Goal: Transaction & Acquisition: Book appointment/travel/reservation

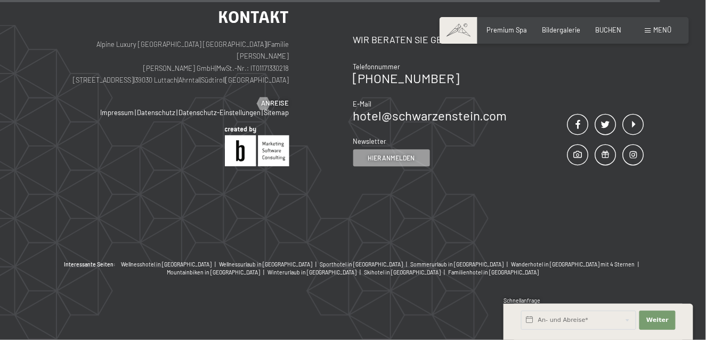
scroll to position [3831, 0]
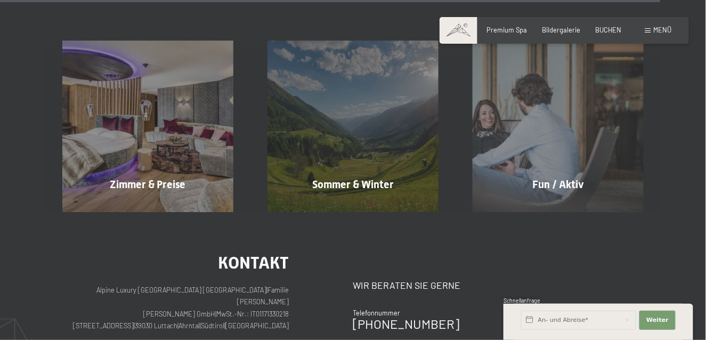
click at [659, 31] on span "Menü" at bounding box center [663, 30] width 18 height 9
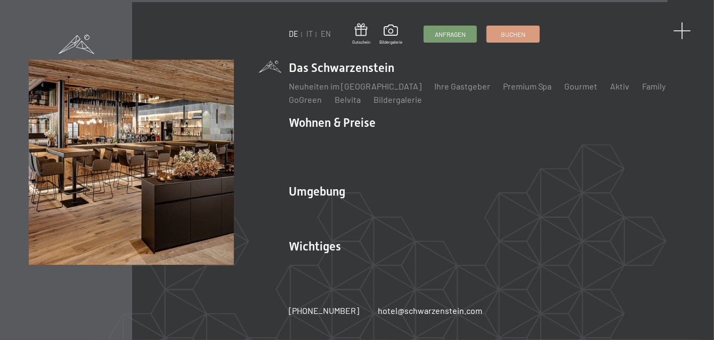
click at [684, 24] on span at bounding box center [682, 31] width 18 height 18
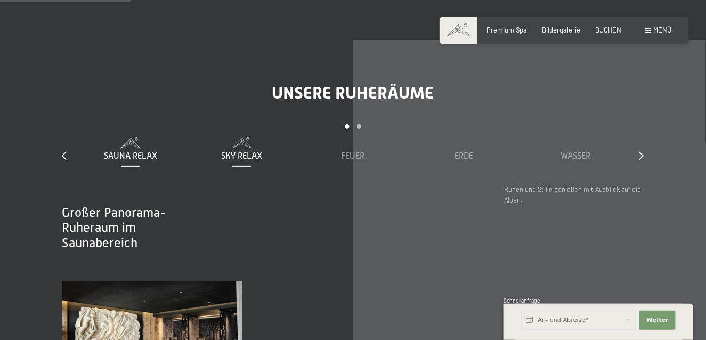
scroll to position [1172, 0]
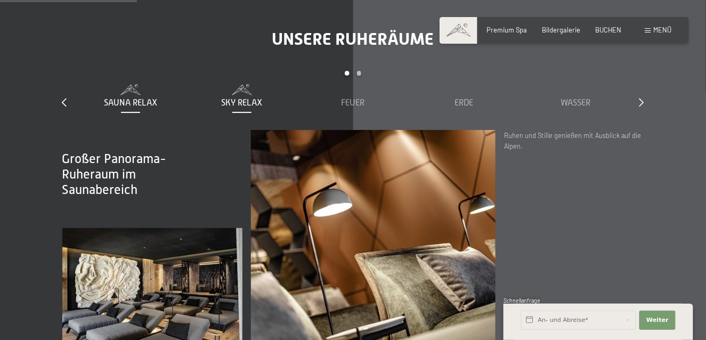
click at [238, 98] on span "Sky Relax" at bounding box center [241, 103] width 41 height 10
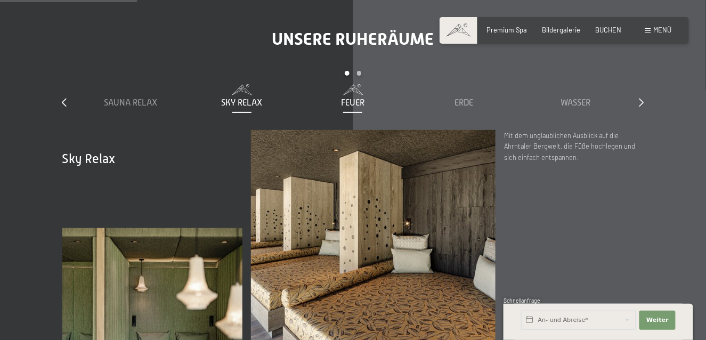
click at [352, 98] on span "Feuer" at bounding box center [352, 103] width 23 height 10
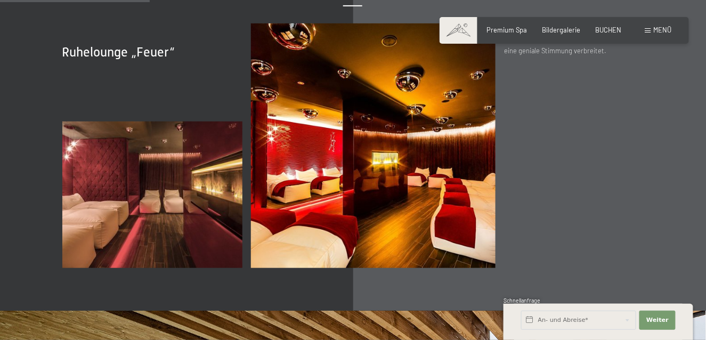
scroll to position [1119, 0]
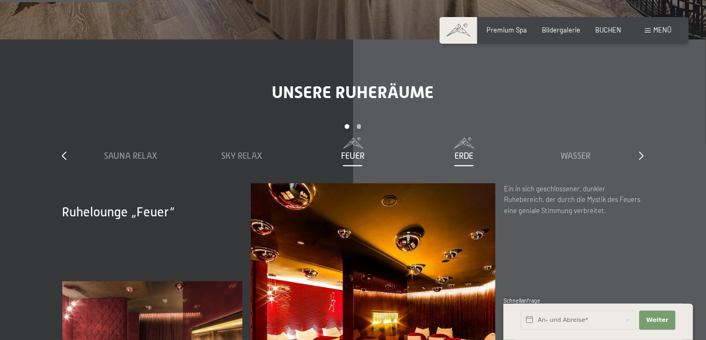
click at [462, 151] on span "Erde" at bounding box center [464, 156] width 19 height 10
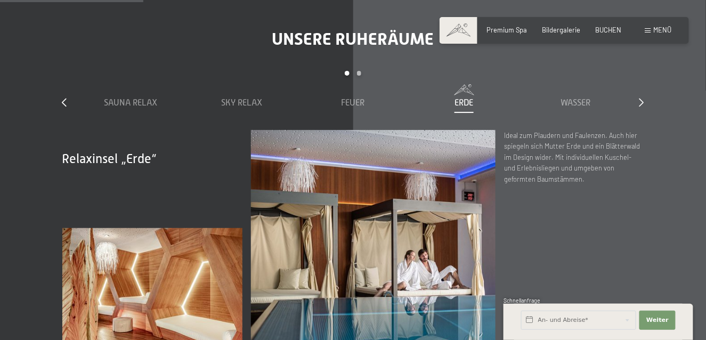
scroll to position [1066, 0]
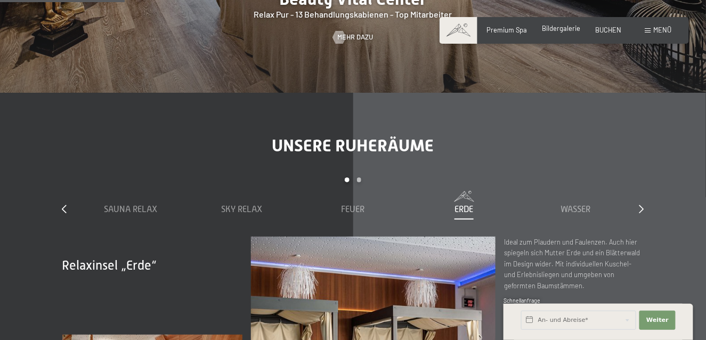
click at [560, 30] on span "Bildergalerie" at bounding box center [561, 28] width 38 height 9
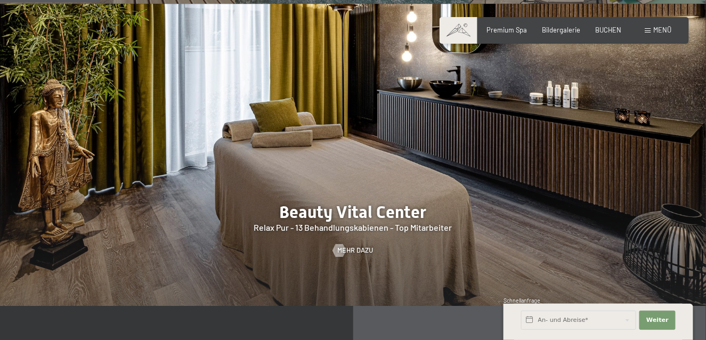
click at [665, 31] on span "Menü" at bounding box center [663, 30] width 18 height 9
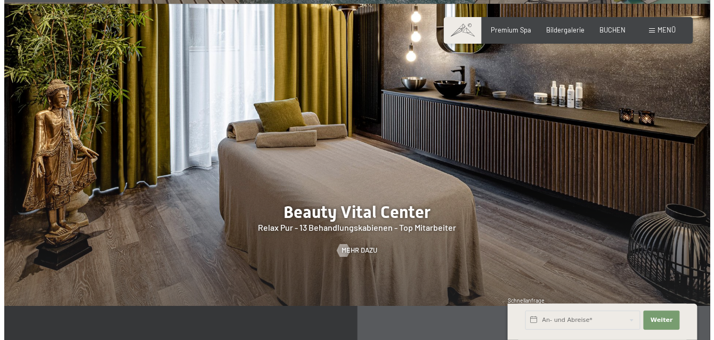
scroll to position [855, 0]
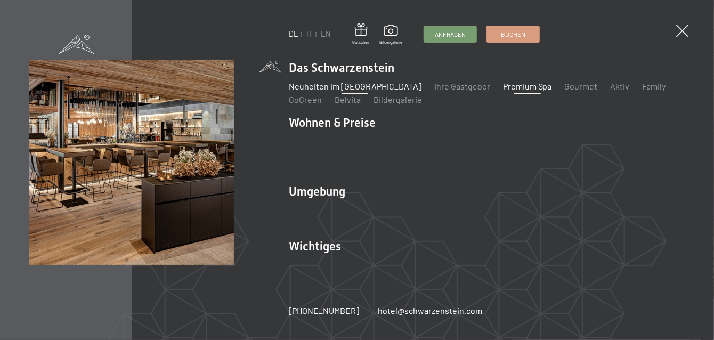
click at [354, 91] on link "Neuheiten im [GEOGRAPHIC_DATA]" at bounding box center [355, 86] width 133 height 10
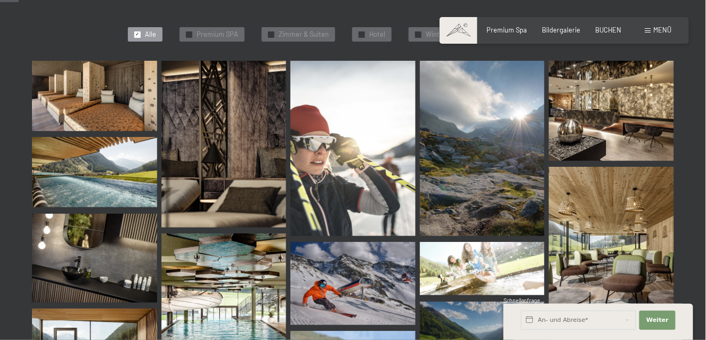
scroll to position [373, 0]
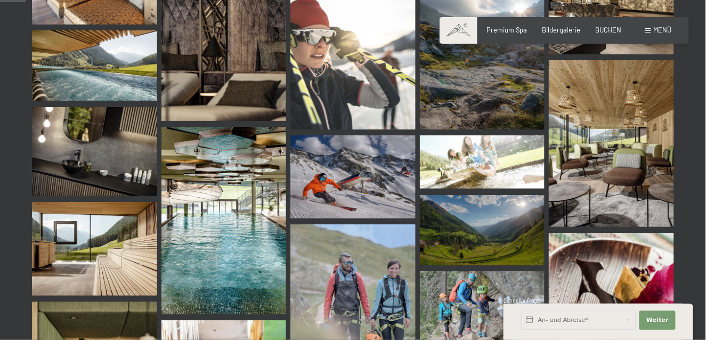
click at [217, 246] on img at bounding box center [223, 221] width 125 height 188
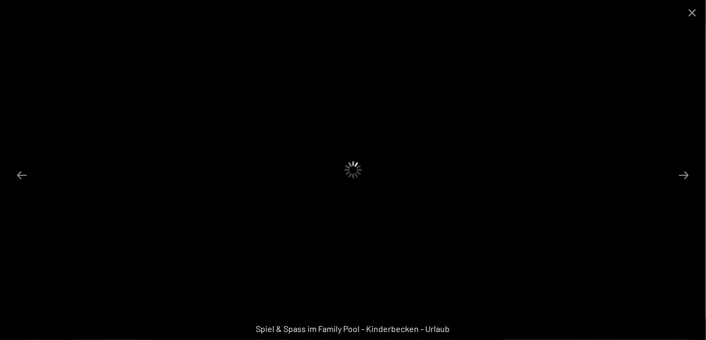
scroll to position [746, 0]
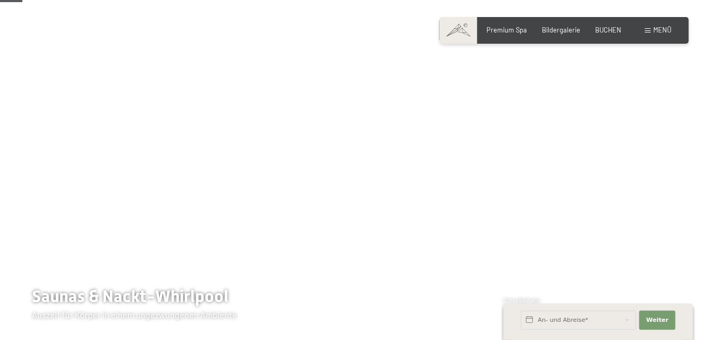
scroll to position [213, 0]
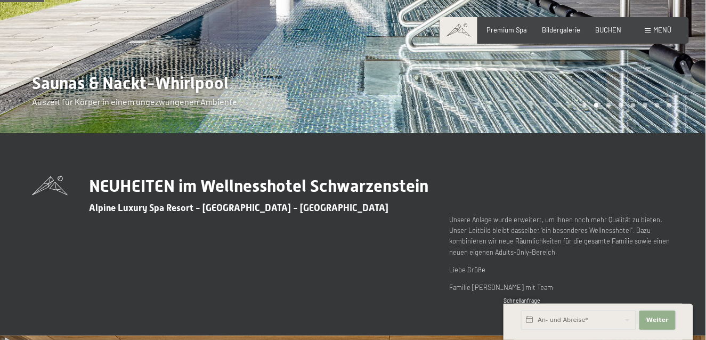
click at [664, 320] on span "Weiter" at bounding box center [657, 320] width 22 height 9
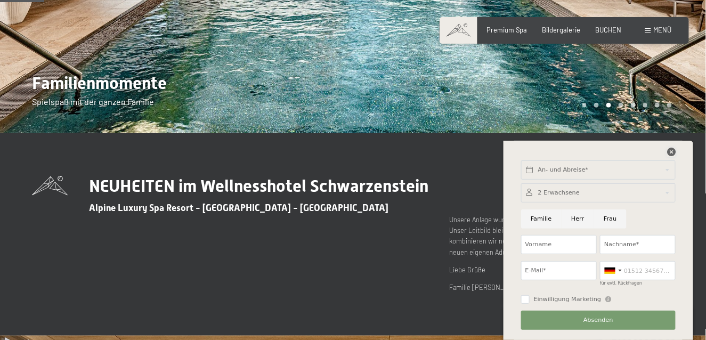
click at [671, 152] on icon at bounding box center [671, 152] width 9 height 9
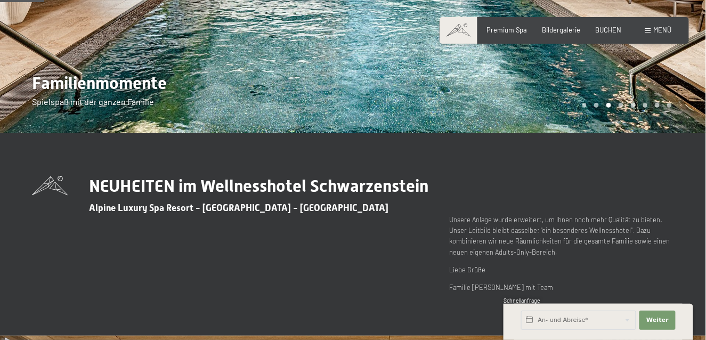
scroll to position [0, 0]
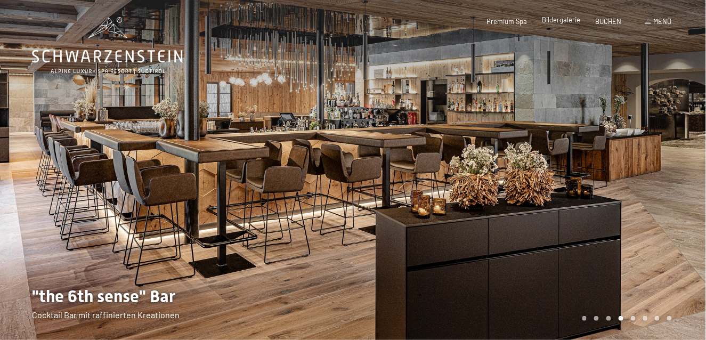
click at [571, 22] on span "Bildergalerie" at bounding box center [561, 19] width 38 height 9
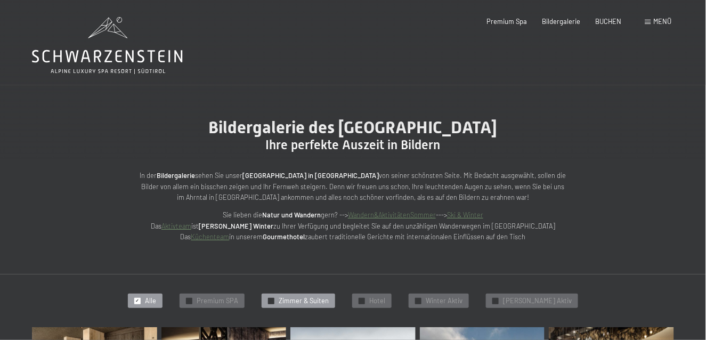
click at [322, 299] on span "Zimmer & Suiten" at bounding box center [304, 301] width 50 height 10
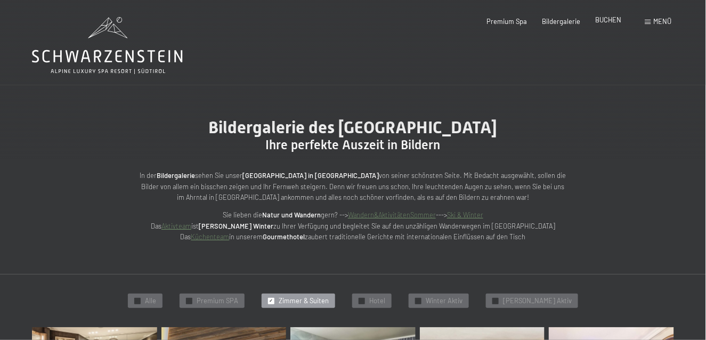
click at [601, 21] on span "BUCHEN" at bounding box center [609, 19] width 26 height 9
click at [318, 303] on span "Zimmer & Suiten" at bounding box center [304, 301] width 50 height 10
click at [327, 301] on span "Zimmer & Suiten" at bounding box center [304, 301] width 50 height 10
click at [607, 20] on span "BUCHEN" at bounding box center [609, 19] width 26 height 9
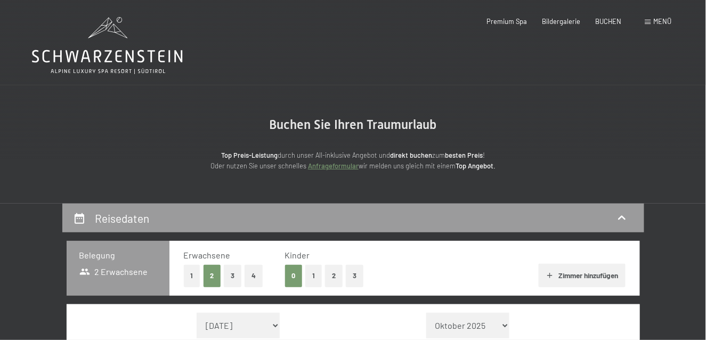
scroll to position [213, 0]
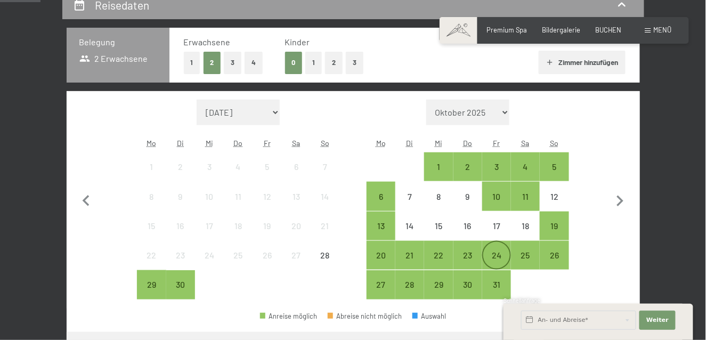
click at [504, 253] on div "24" at bounding box center [496, 264] width 27 height 27
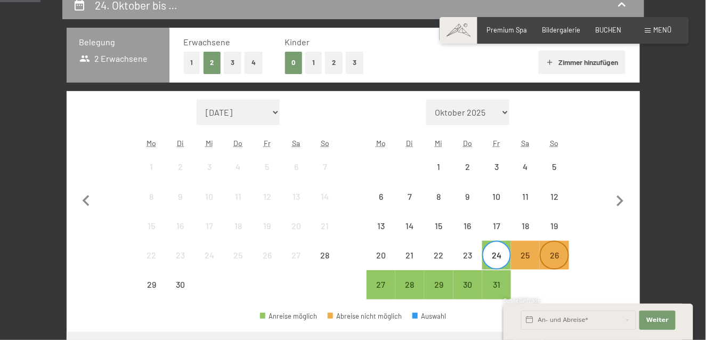
click at [556, 256] on div "26" at bounding box center [554, 264] width 27 height 27
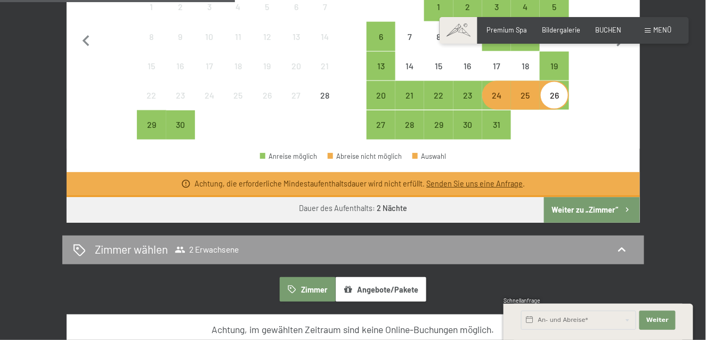
scroll to position [320, 0]
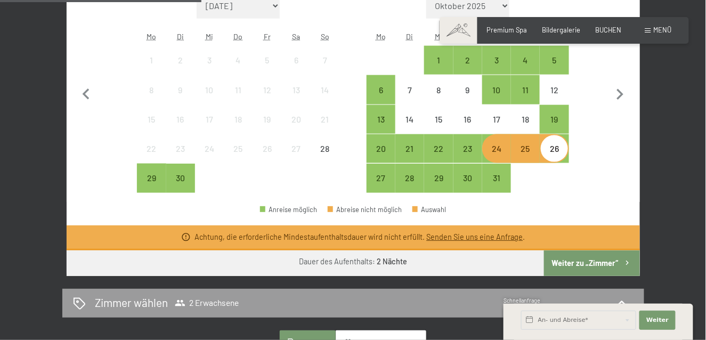
click at [503, 148] on div "24" at bounding box center [496, 157] width 27 height 27
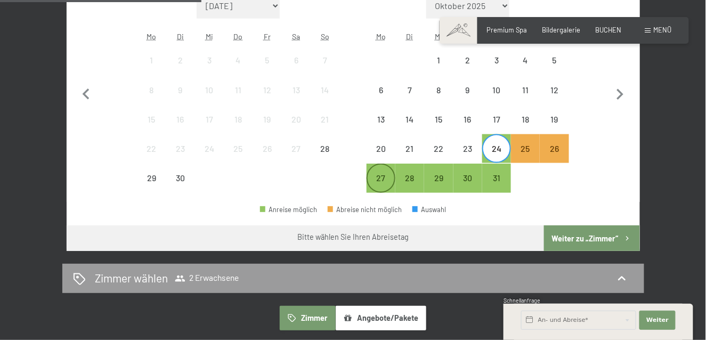
click at [386, 172] on div "27" at bounding box center [381, 178] width 27 height 27
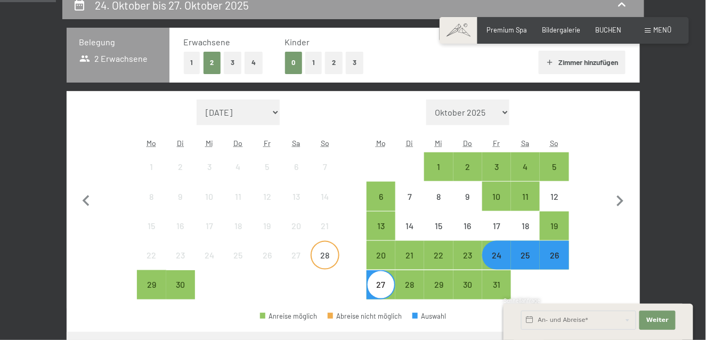
scroll to position [53, 0]
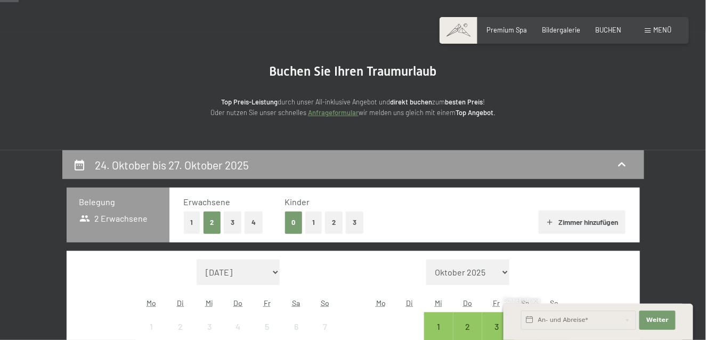
click at [235, 220] on button "3" at bounding box center [233, 223] width 18 height 22
click at [315, 222] on button "1" at bounding box center [313, 223] width 17 height 22
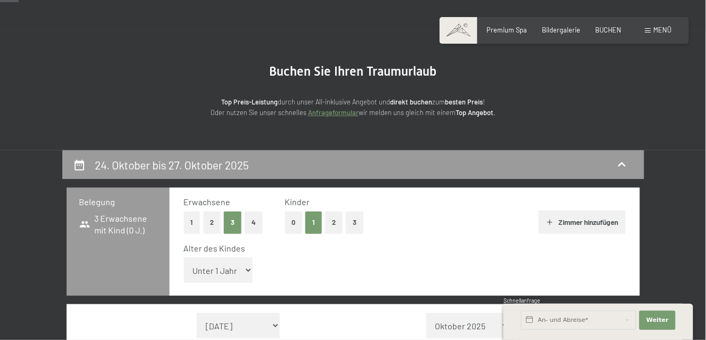
click at [247, 269] on select "Unter 1 Jahr 1 Jahr 2 Jahre 3 Jahre 4 Jahre 5 Jahre 6 Jahre 7 Jahre 8 Jahre 9 J…" at bounding box center [218, 270] width 69 height 26
select select "15"
click at [184, 257] on select "Unter 1 Jahr 1 Jahr 2 Jahre 3 Jahre 4 Jahre 5 Jahre 6 Jahre 7 Jahre 8 Jahre 9 J…" at bounding box center [218, 270] width 69 height 26
click at [494, 230] on div "Zimmer hinzufügen" at bounding box center [506, 221] width 240 height 23
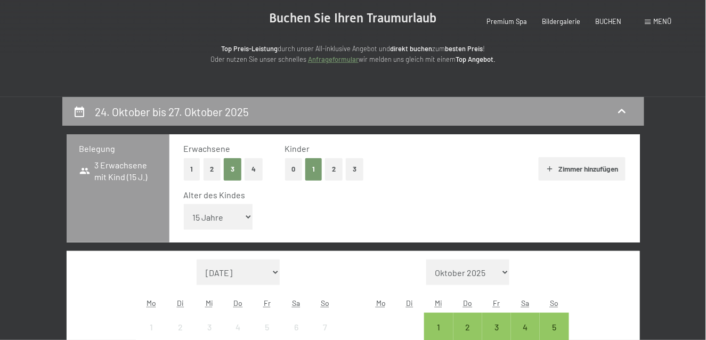
scroll to position [0, 0]
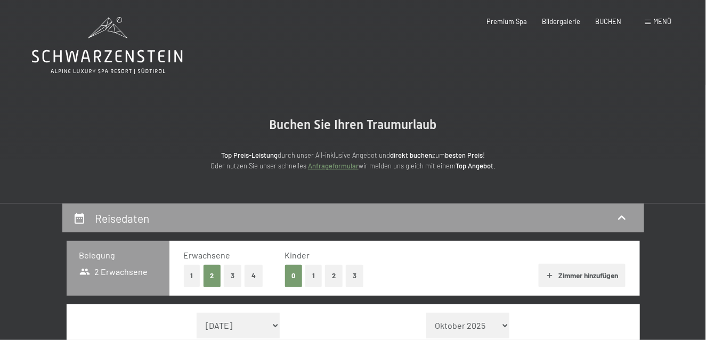
click at [254, 274] on button "4" at bounding box center [254, 276] width 18 height 22
click at [240, 272] on button "3" at bounding box center [233, 276] width 18 height 22
click at [311, 275] on button "1" at bounding box center [313, 276] width 17 height 22
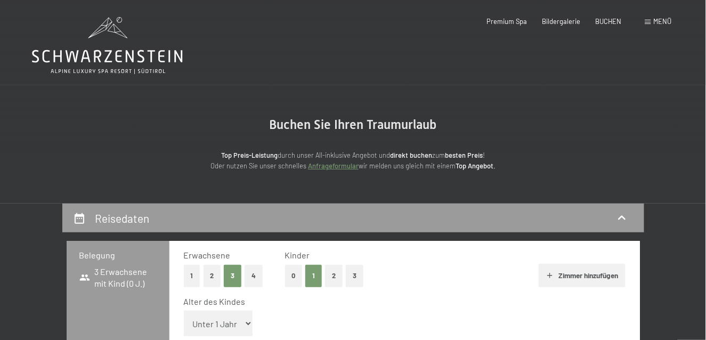
click at [245, 324] on select "Unter 1 Jahr 1 Jahr 2 Jahre 3 Jahre 4 Jahre 5 Jahre 6 Jahre 7 Jahre 8 Jahre 9 J…" at bounding box center [218, 324] width 69 height 26
select select "15"
click at [184, 311] on select "Unter 1 Jahr 1 Jahr 2 Jahre 3 Jahre 4 Jahre 5 Jahre 6 Jahre 7 Jahre 8 Jahre 9 J…" at bounding box center [218, 324] width 69 height 26
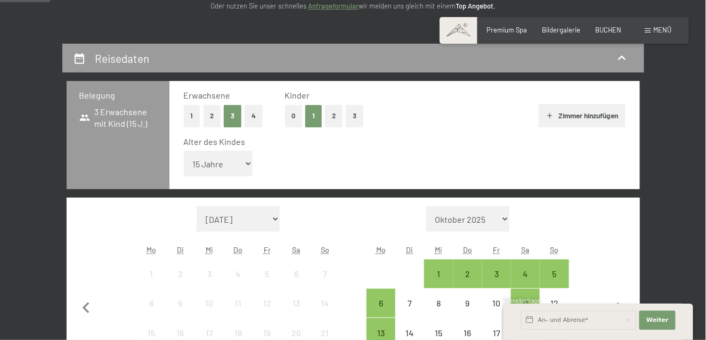
scroll to position [373, 0]
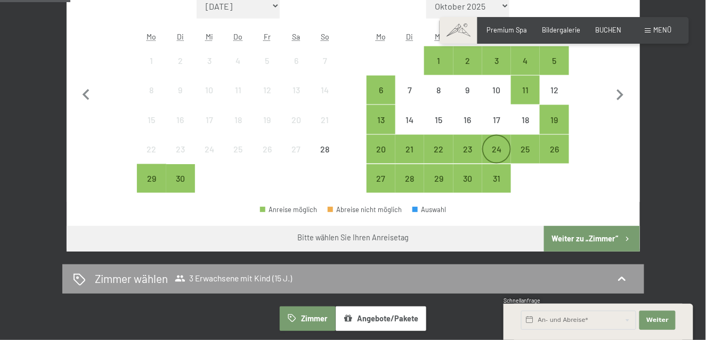
click at [500, 152] on div "24" at bounding box center [496, 158] width 27 height 27
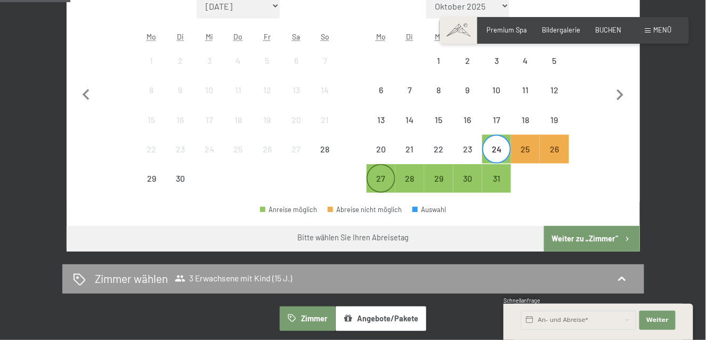
click at [378, 176] on div "27" at bounding box center [381, 187] width 27 height 27
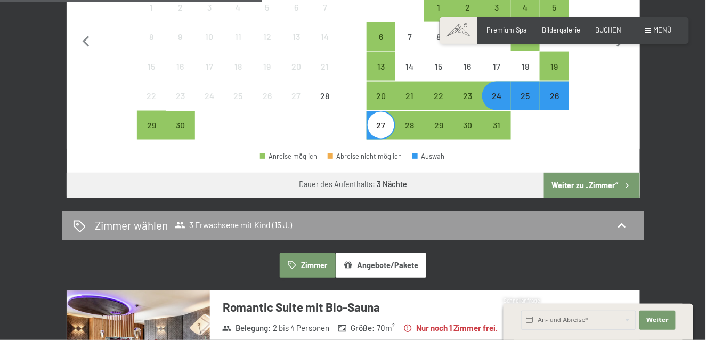
scroll to position [533, 0]
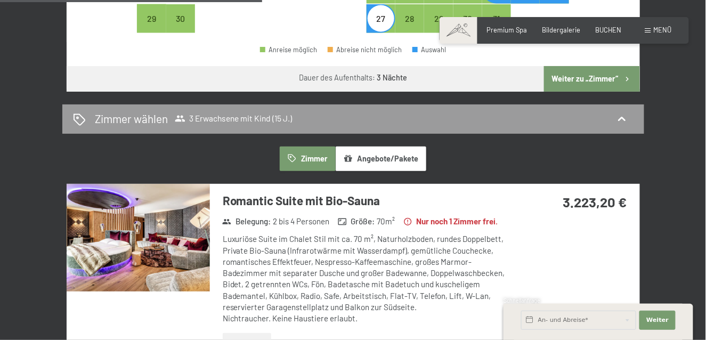
click at [564, 78] on button "Weiter zu „Zimmer“" at bounding box center [591, 79] width 95 height 26
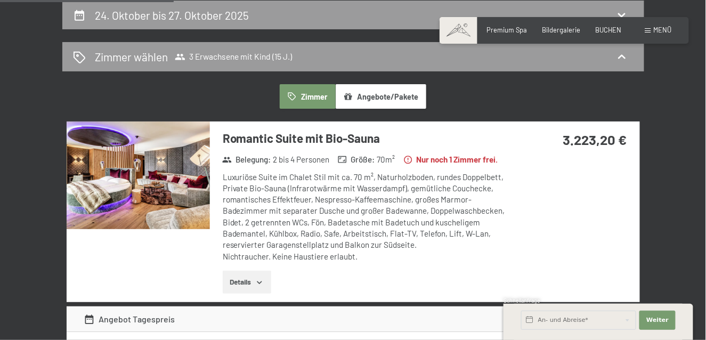
scroll to position [257, 0]
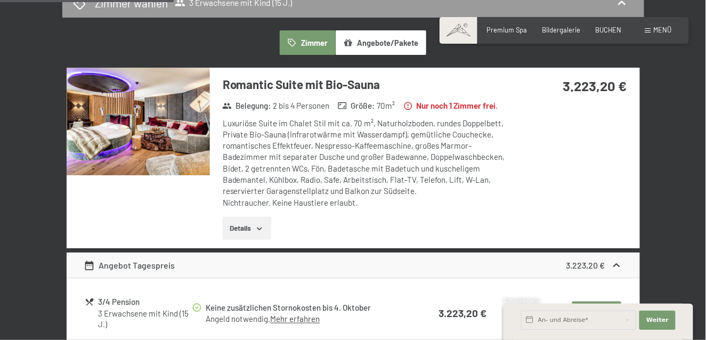
click at [258, 233] on icon "button" at bounding box center [259, 228] width 9 height 9
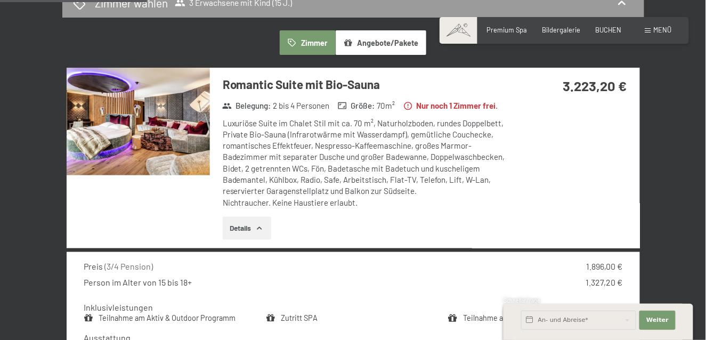
click at [256, 233] on icon "button" at bounding box center [259, 228] width 9 height 9
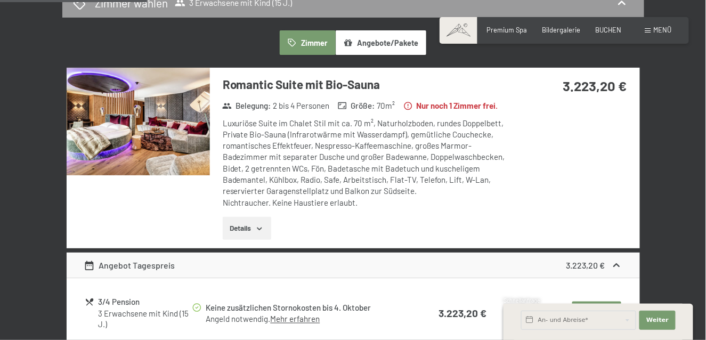
click at [164, 113] on img at bounding box center [138, 122] width 143 height 108
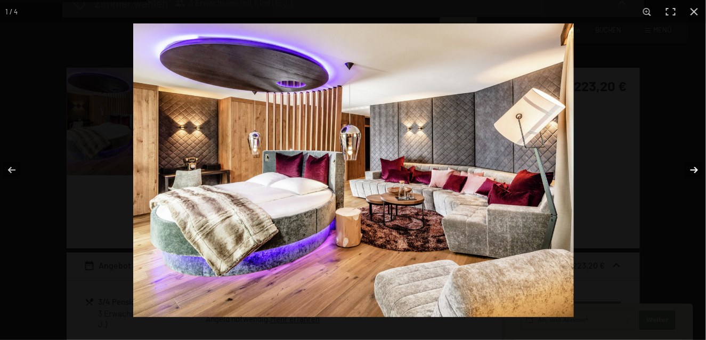
click at [695, 169] on button "button" at bounding box center [687, 169] width 37 height 53
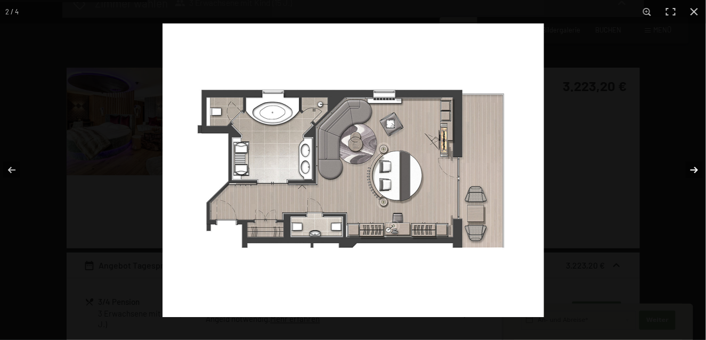
click at [692, 168] on button "button" at bounding box center [687, 169] width 37 height 53
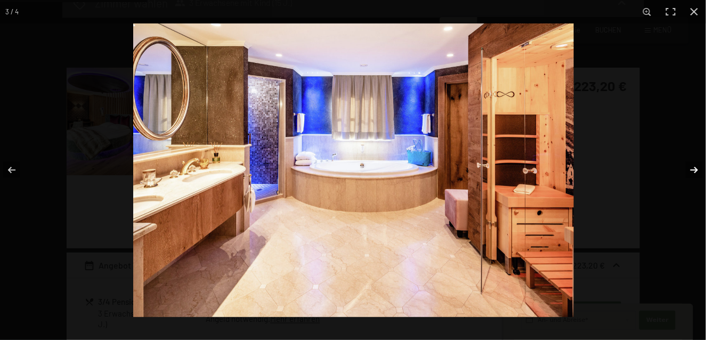
click at [692, 168] on button "button" at bounding box center [687, 169] width 37 height 53
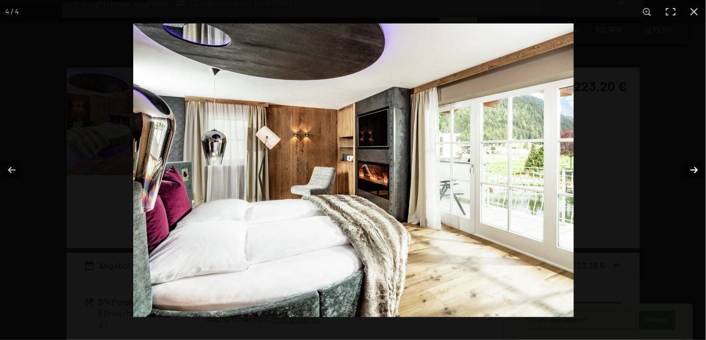
click at [692, 168] on button "button" at bounding box center [687, 169] width 37 height 53
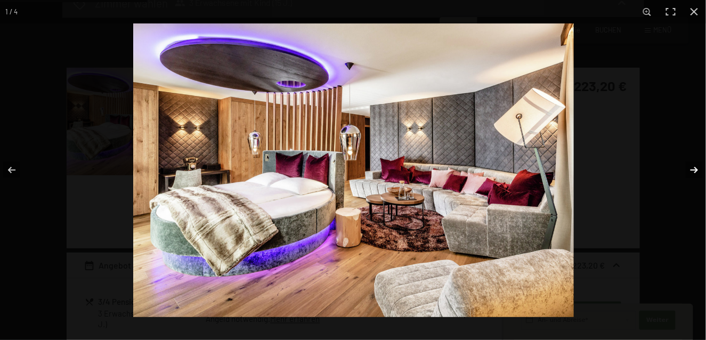
click at [692, 168] on button "button" at bounding box center [687, 169] width 37 height 53
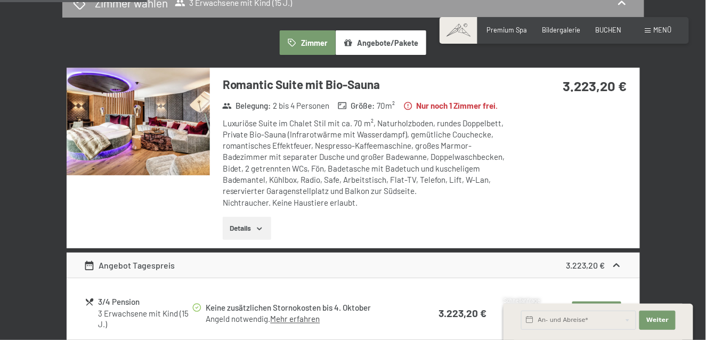
click at [0, 0] on button "button" at bounding box center [0, 0] width 0 height 0
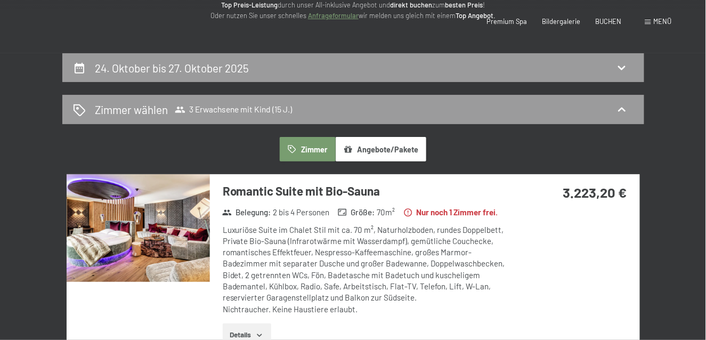
scroll to position [0, 0]
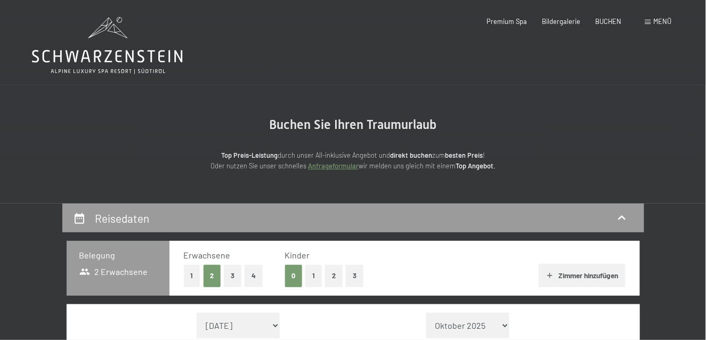
click at [575, 273] on button "Zimmer hinzufügen" at bounding box center [582, 275] width 87 height 23
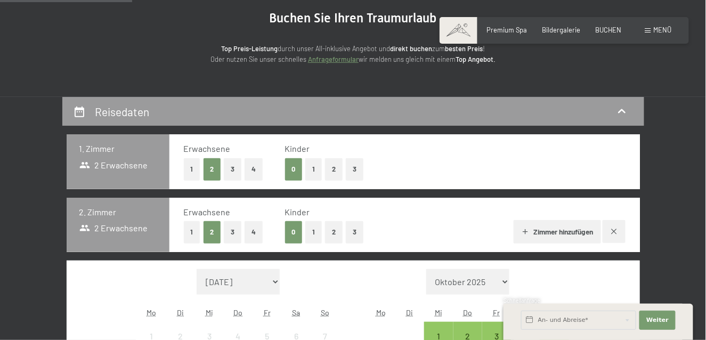
scroll to position [266, 0]
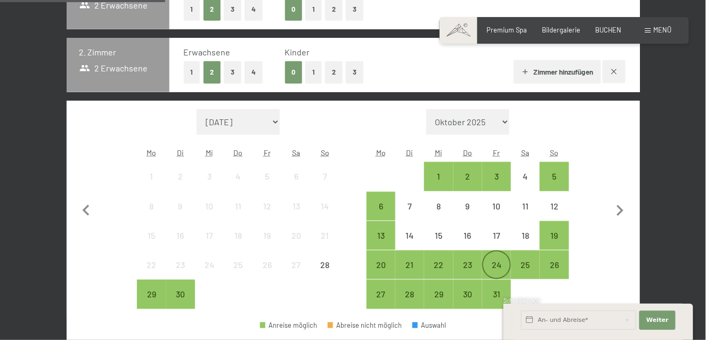
click at [503, 267] on div "24" at bounding box center [496, 274] width 27 height 27
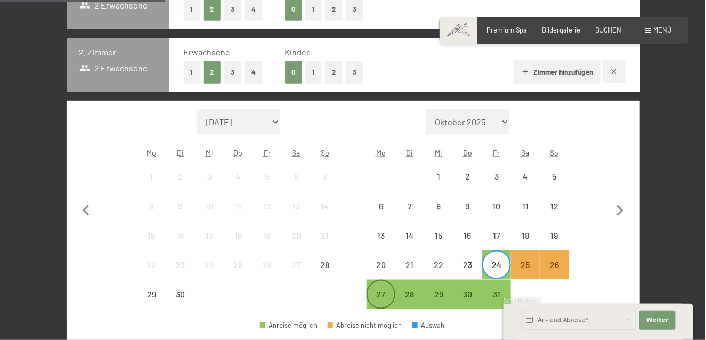
click at [378, 297] on div "27" at bounding box center [381, 303] width 27 height 27
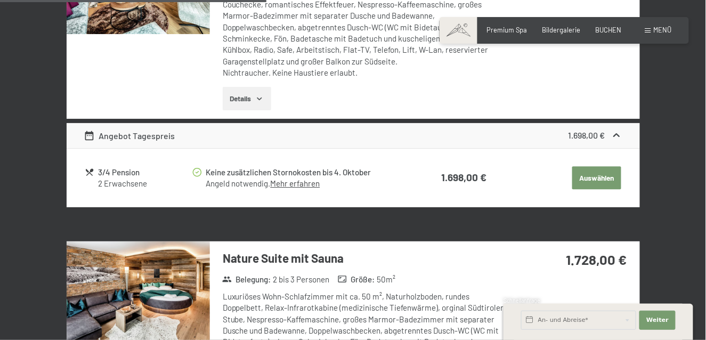
scroll to position [639, 0]
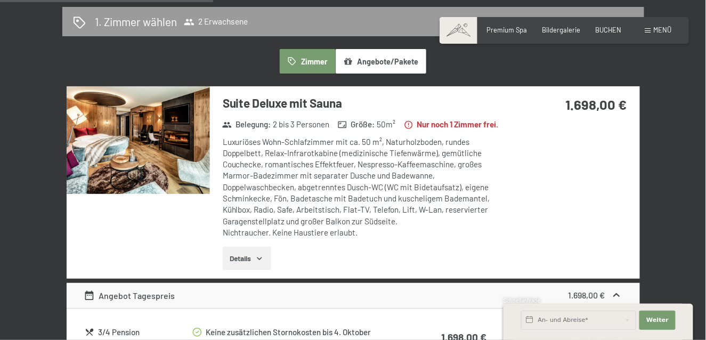
click at [141, 151] on img at bounding box center [138, 140] width 143 height 108
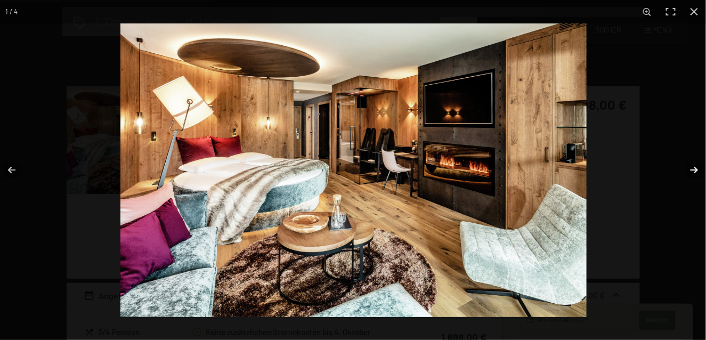
click at [694, 168] on button "button" at bounding box center [687, 169] width 37 height 53
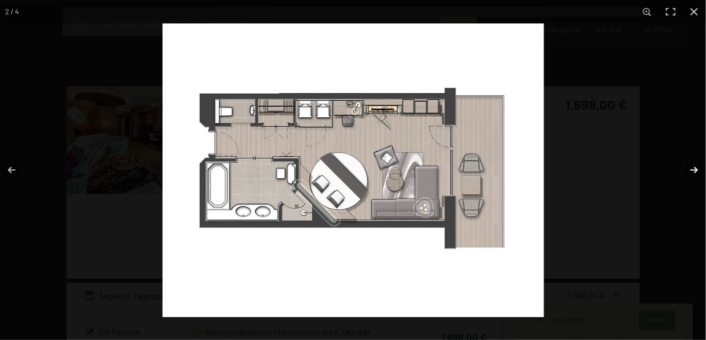
click at [694, 168] on button "button" at bounding box center [687, 169] width 37 height 53
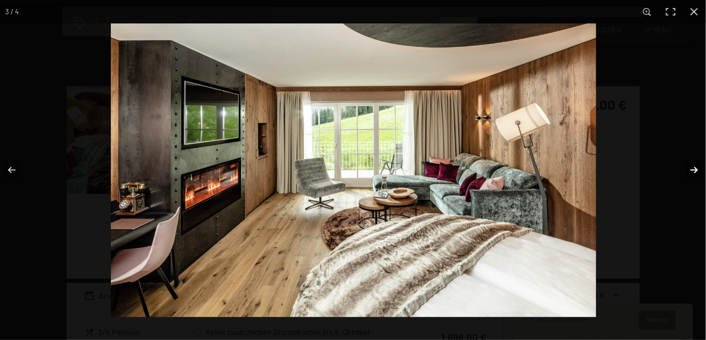
click at [694, 168] on button "button" at bounding box center [687, 169] width 37 height 53
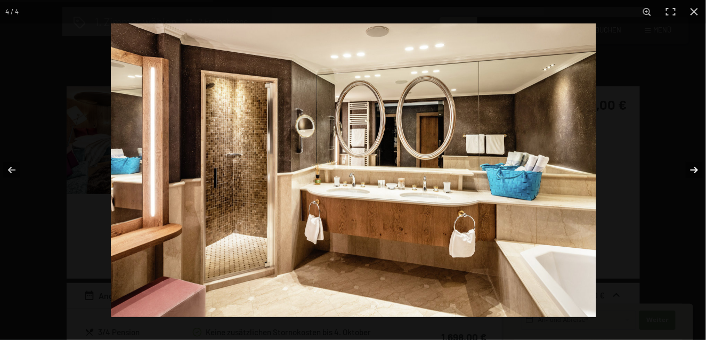
click at [694, 168] on button "button" at bounding box center [687, 169] width 37 height 53
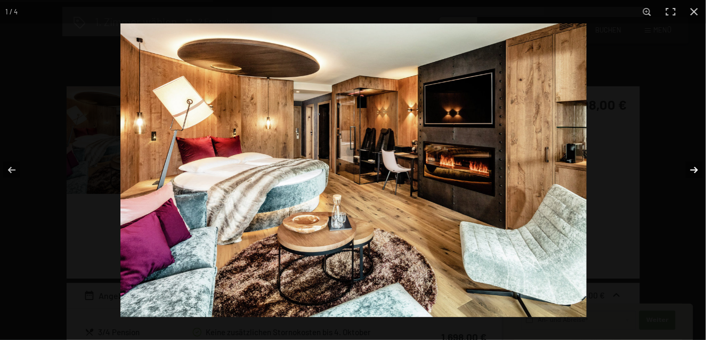
click at [695, 171] on button "button" at bounding box center [687, 169] width 37 height 53
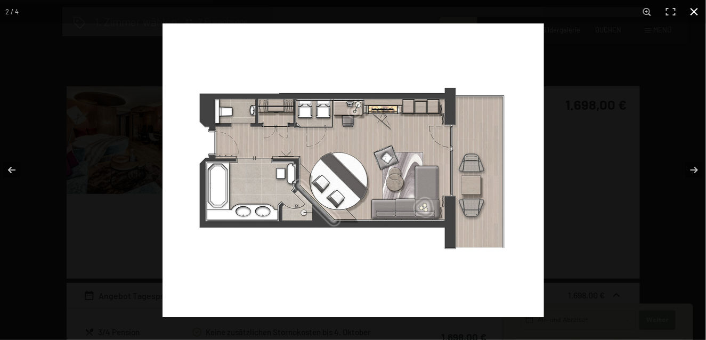
click at [696, 12] on button "button" at bounding box center [694, 11] width 23 height 23
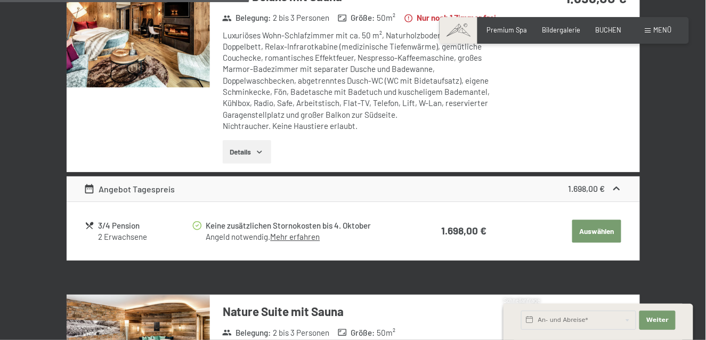
scroll to position [853, 0]
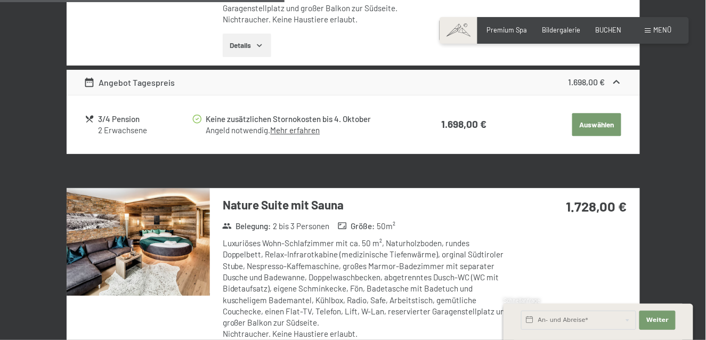
click at [135, 267] on img at bounding box center [138, 242] width 143 height 108
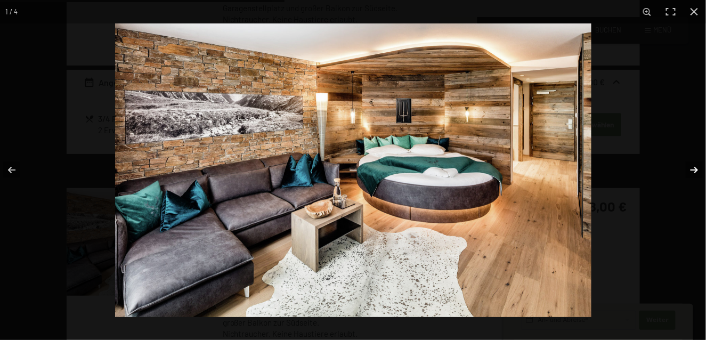
click at [697, 169] on button "button" at bounding box center [687, 169] width 37 height 53
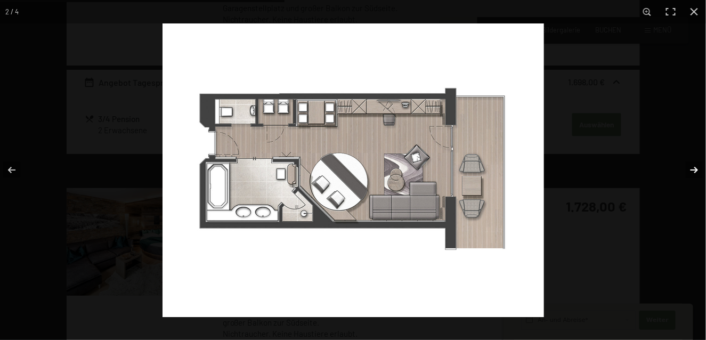
click at [697, 169] on button "button" at bounding box center [687, 169] width 37 height 53
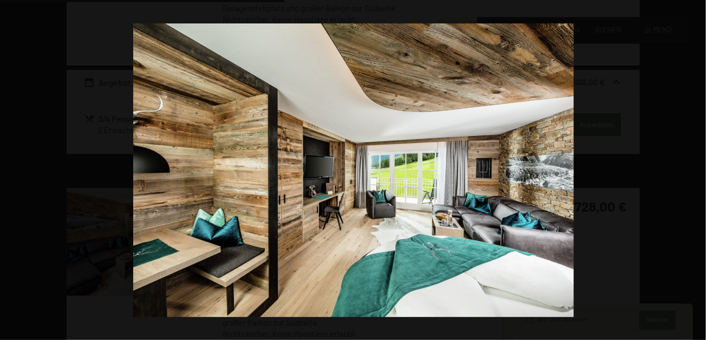
click at [697, 169] on button "button" at bounding box center [687, 169] width 37 height 53
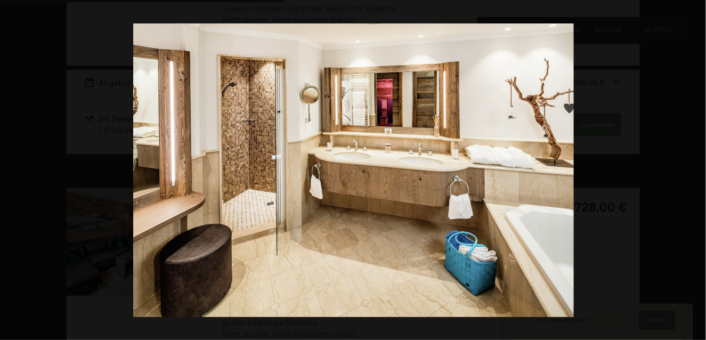
click at [697, 169] on button "button" at bounding box center [687, 169] width 37 height 53
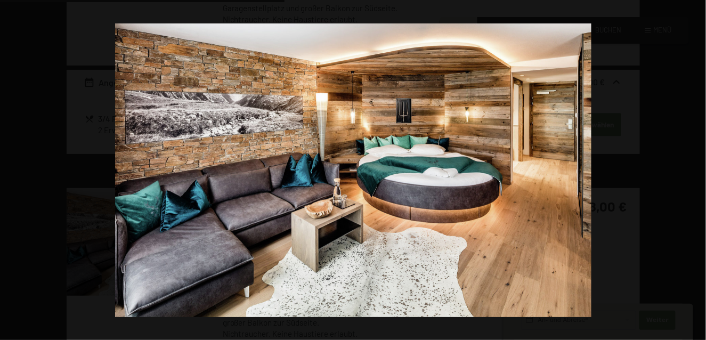
click at [697, 169] on button "button" at bounding box center [687, 169] width 37 height 53
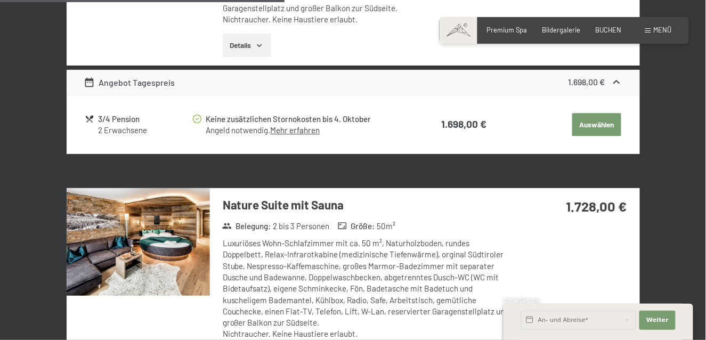
click at [0, 0] on button "button" at bounding box center [0, 0] width 0 height 0
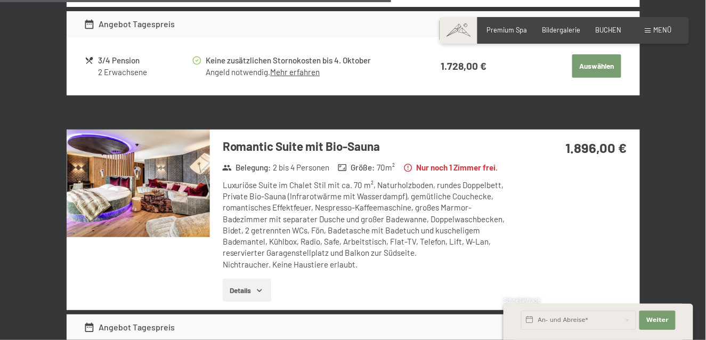
scroll to position [1279, 0]
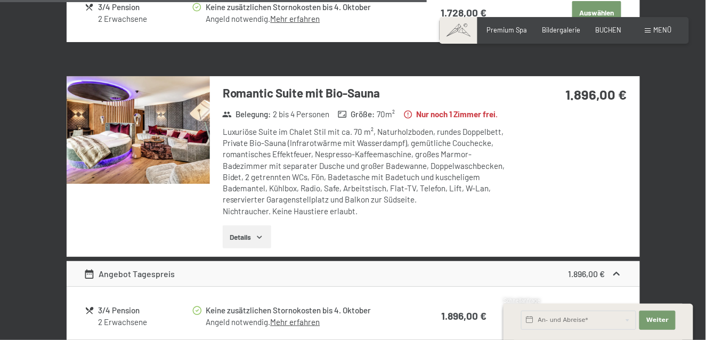
click at [163, 158] on img at bounding box center [138, 130] width 143 height 108
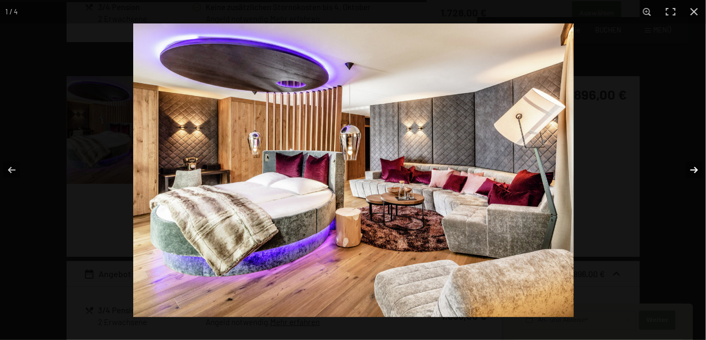
click at [691, 169] on button "button" at bounding box center [687, 169] width 37 height 53
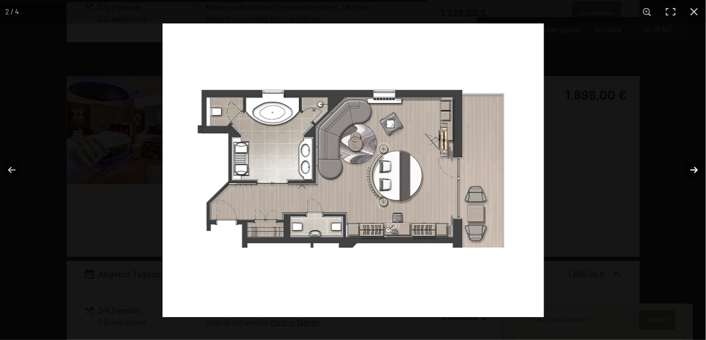
click at [691, 169] on button "button" at bounding box center [687, 169] width 37 height 53
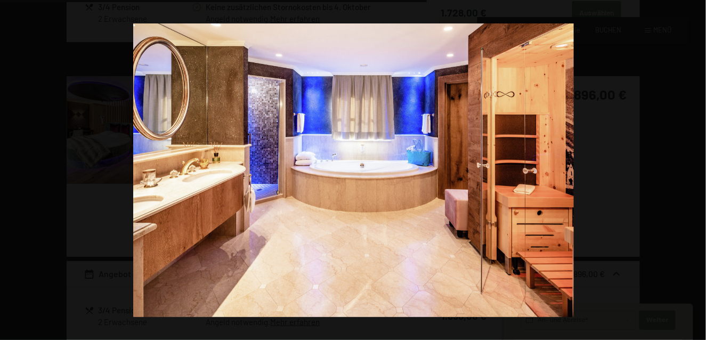
click at [691, 169] on button "button" at bounding box center [687, 169] width 37 height 53
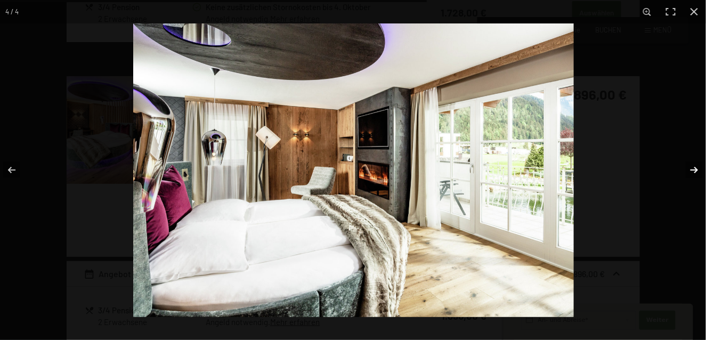
click at [692, 169] on button "button" at bounding box center [687, 169] width 37 height 53
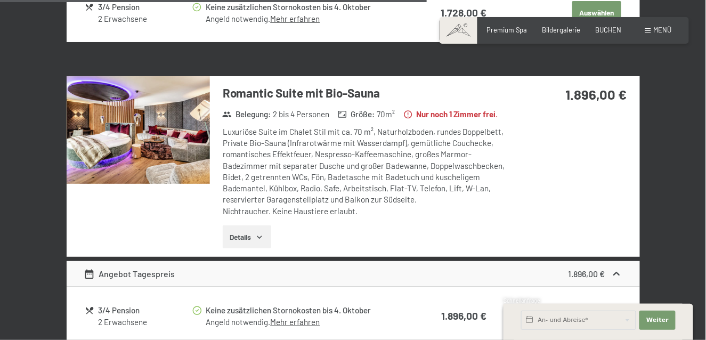
click at [0, 0] on button "button" at bounding box center [0, 0] width 0 height 0
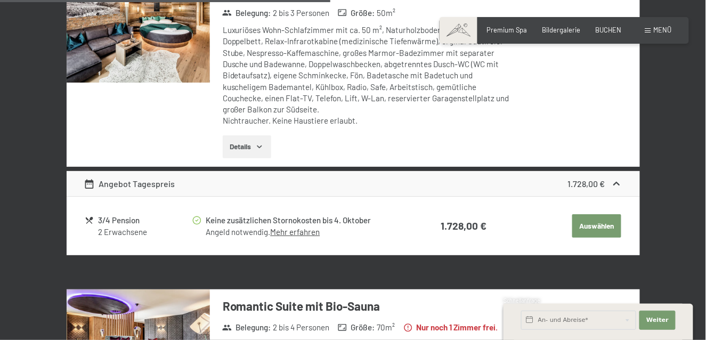
scroll to position [959, 0]
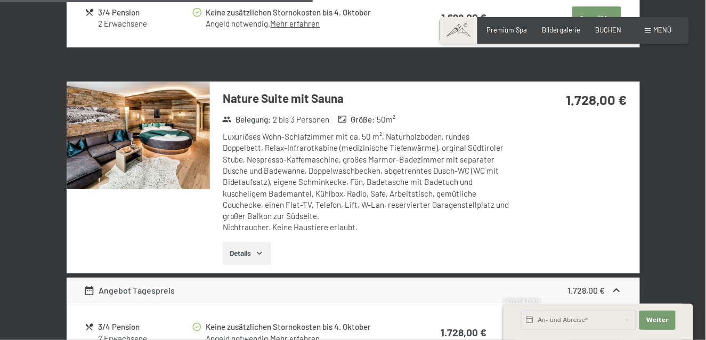
click at [141, 148] on img at bounding box center [138, 136] width 143 height 108
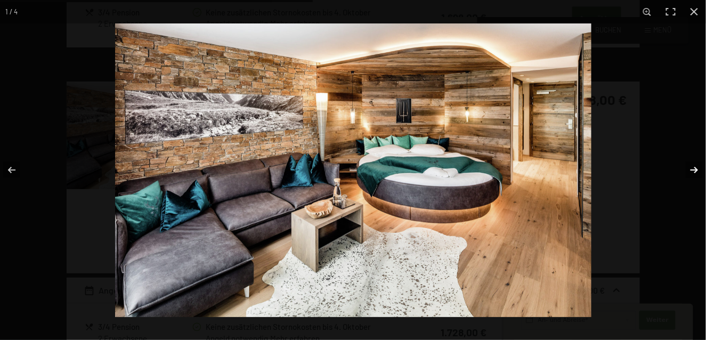
click at [694, 167] on button "button" at bounding box center [687, 169] width 37 height 53
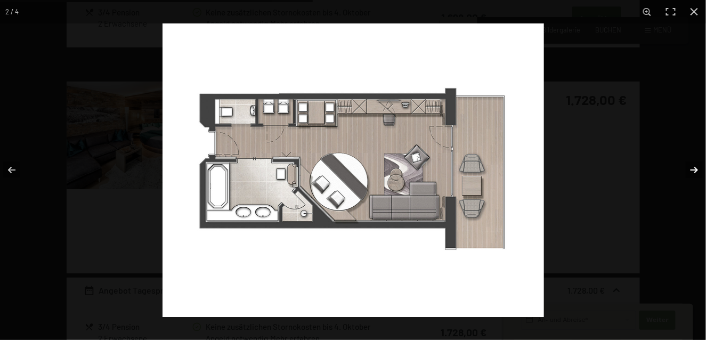
click at [694, 167] on button "button" at bounding box center [687, 169] width 37 height 53
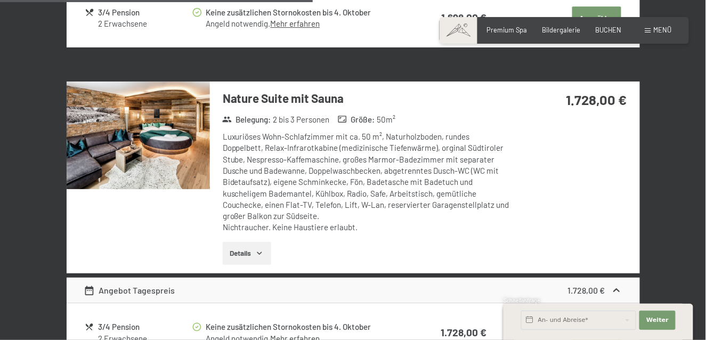
click at [0, 0] on button "button" at bounding box center [0, 0] width 0 height 0
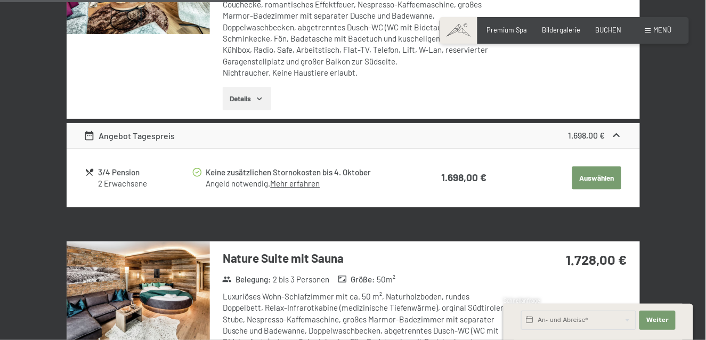
scroll to position [639, 0]
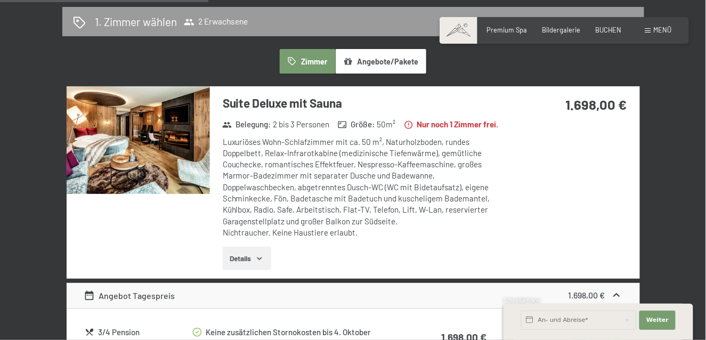
click at [125, 142] on img at bounding box center [138, 140] width 143 height 108
click at [0, 0] on button "button" at bounding box center [0, 0] width 0 height 0
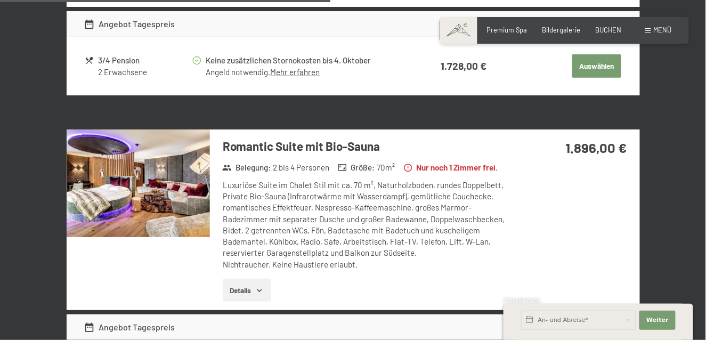
scroll to position [1012, 0]
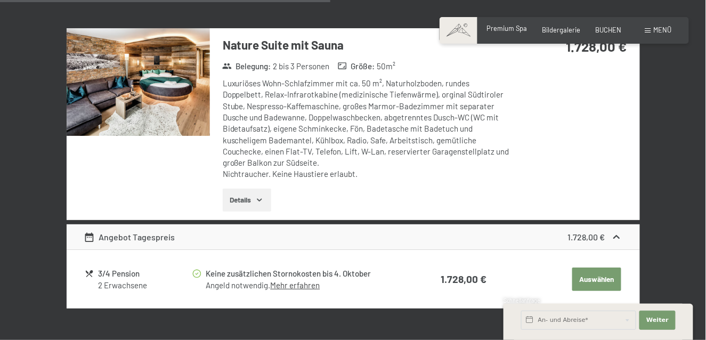
click at [507, 27] on span "Premium Spa" at bounding box center [507, 28] width 40 height 9
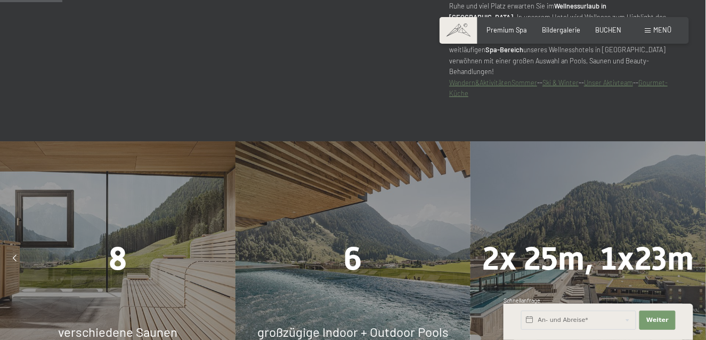
scroll to position [693, 0]
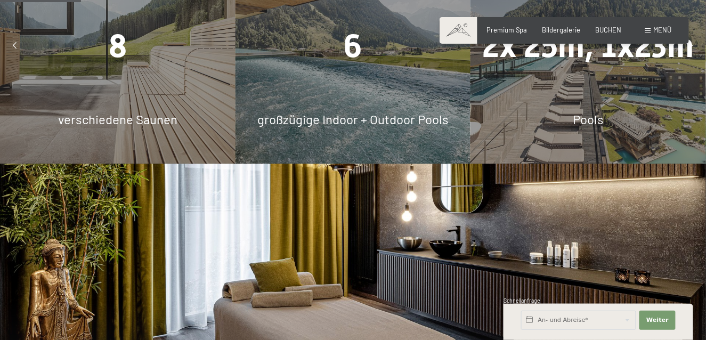
click at [587, 111] on span "Pools" at bounding box center [588, 118] width 31 height 15
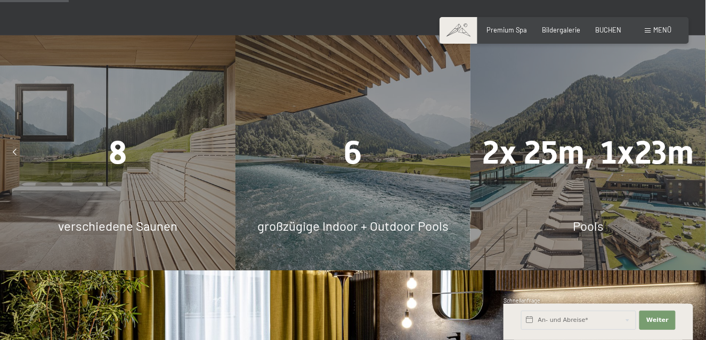
click at [540, 149] on span "2x 25m, 1x23m" at bounding box center [589, 152] width 212 height 37
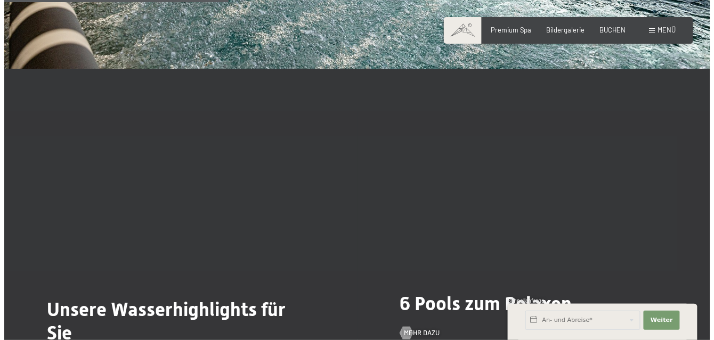
scroll to position [2131, 0]
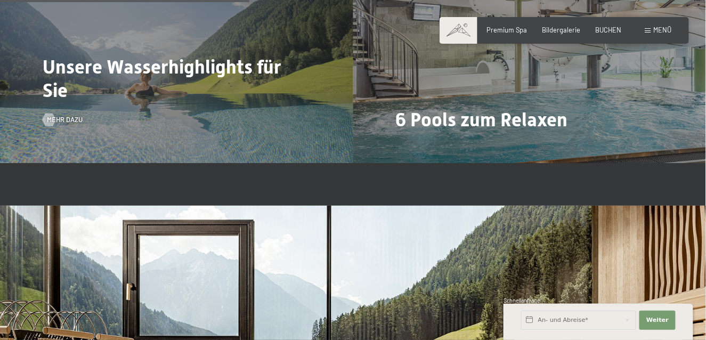
click at [187, 83] on span "Unsere Wasserhighlights für Sie" at bounding box center [162, 78] width 239 height 45
click at [59, 115] on span "Mehr dazu" at bounding box center [76, 120] width 36 height 10
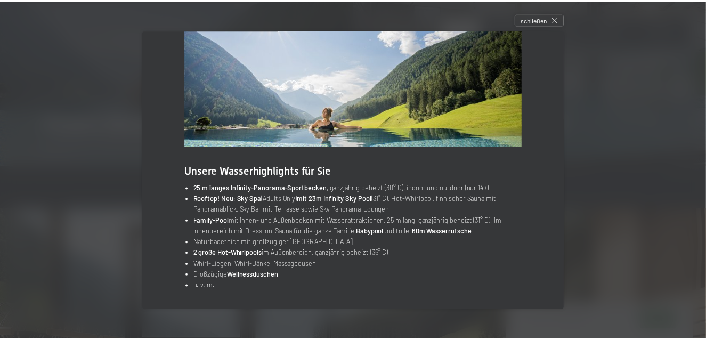
scroll to position [0, 0]
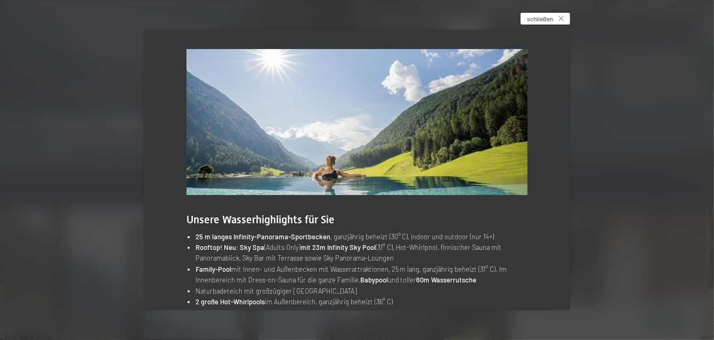
click at [561, 18] on icon at bounding box center [560, 18] width 5 height 5
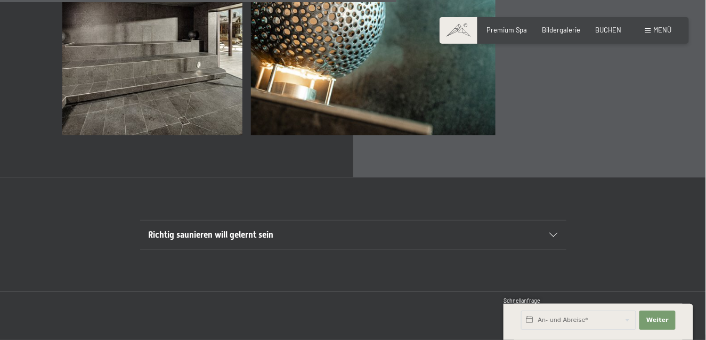
scroll to position [3144, 0]
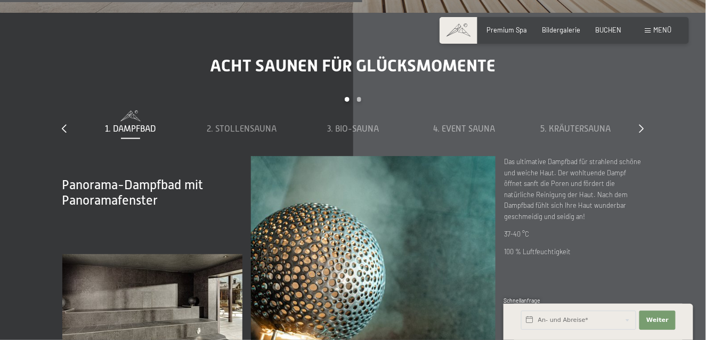
click at [662, 28] on span "Menü" at bounding box center [663, 30] width 18 height 9
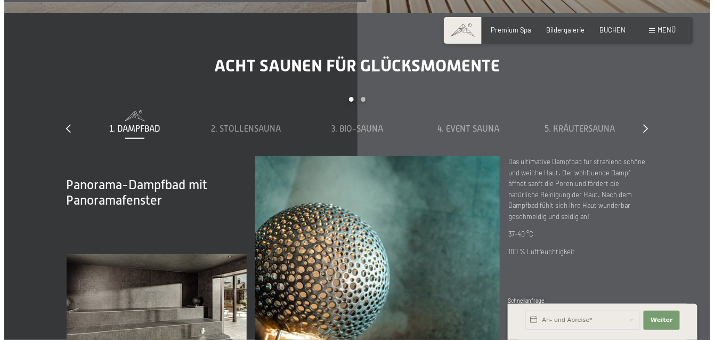
scroll to position [2677, 0]
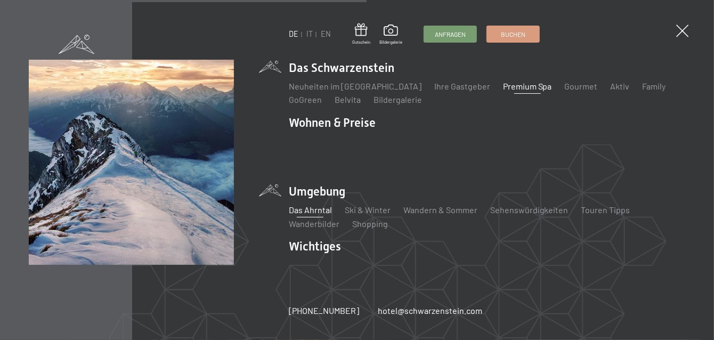
click at [313, 205] on link "Das Ahrntal" at bounding box center [310, 210] width 43 height 10
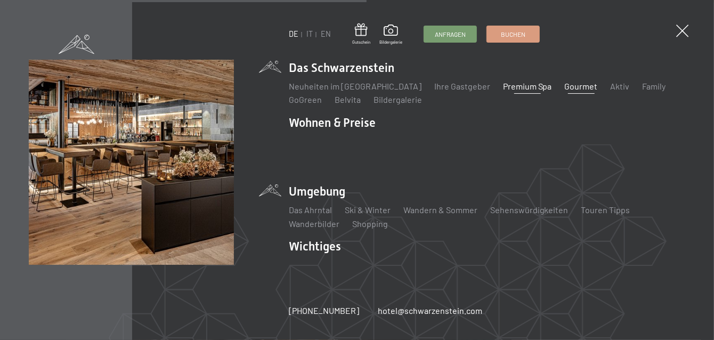
click at [569, 91] on link "Gourmet" at bounding box center [581, 86] width 33 height 10
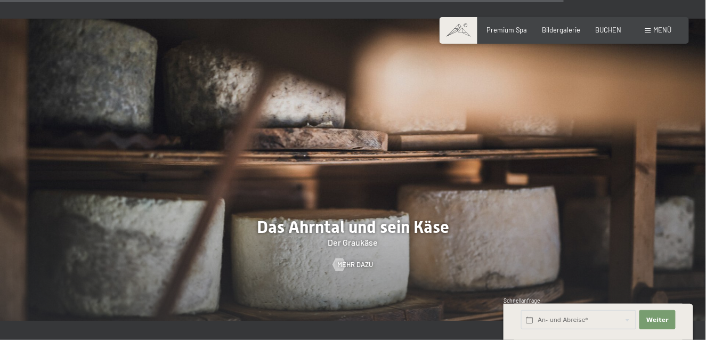
scroll to position [2268, 0]
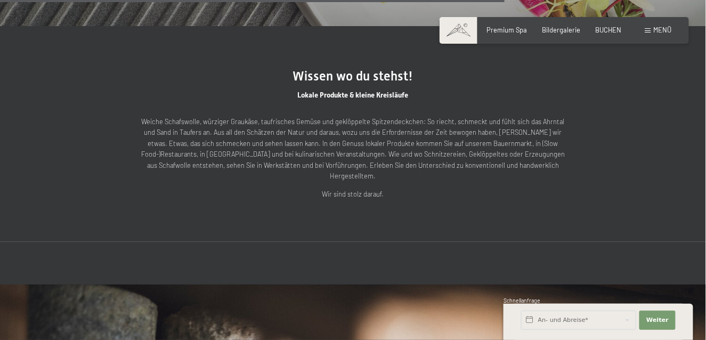
click at [658, 32] on span "Menü" at bounding box center [663, 30] width 18 height 9
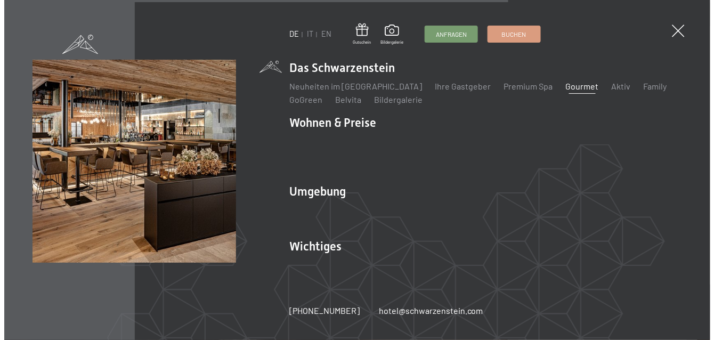
scroll to position [2274, 0]
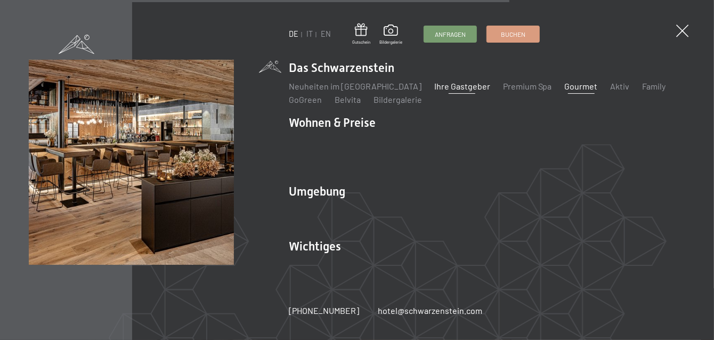
click at [434, 91] on link "Ihre Gastgeber" at bounding box center [462, 86] width 56 height 10
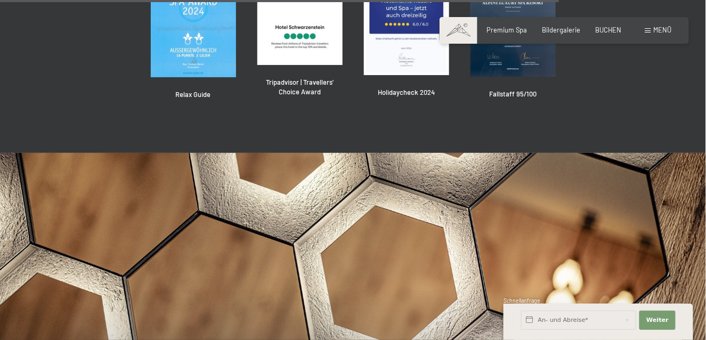
scroll to position [2611, 0]
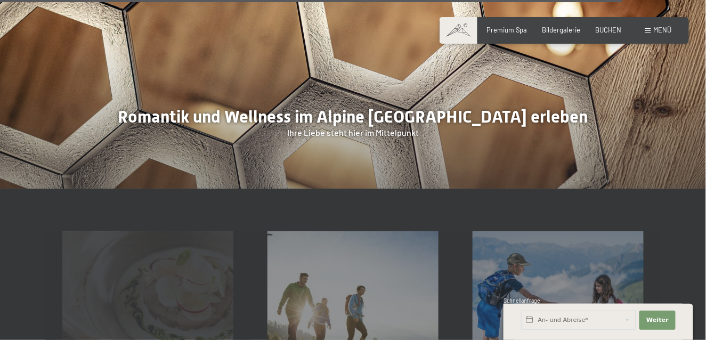
click at [168, 231] on div "Gourmet Mehr erfahren" at bounding box center [147, 316] width 205 height 171
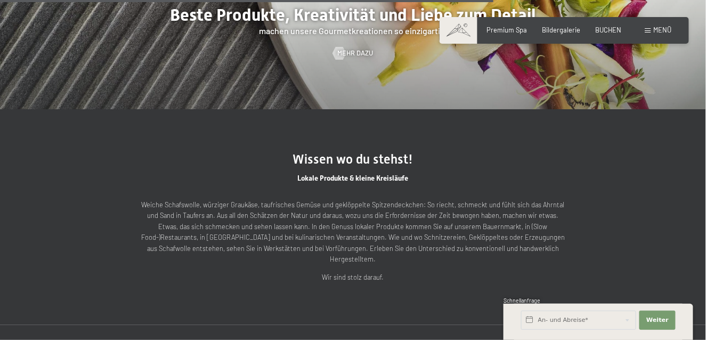
scroll to position [2398, 0]
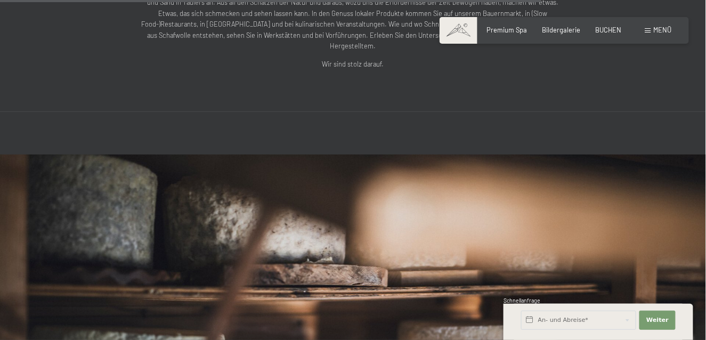
click at [657, 26] on span "Menü" at bounding box center [663, 30] width 18 height 9
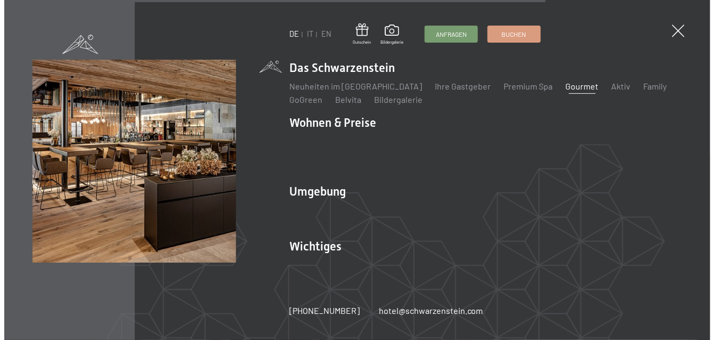
scroll to position [2408, 0]
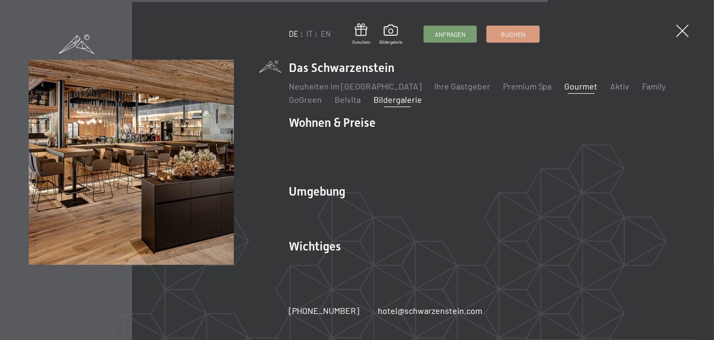
click at [390, 104] on link "Bildergalerie" at bounding box center [398, 99] width 48 height 10
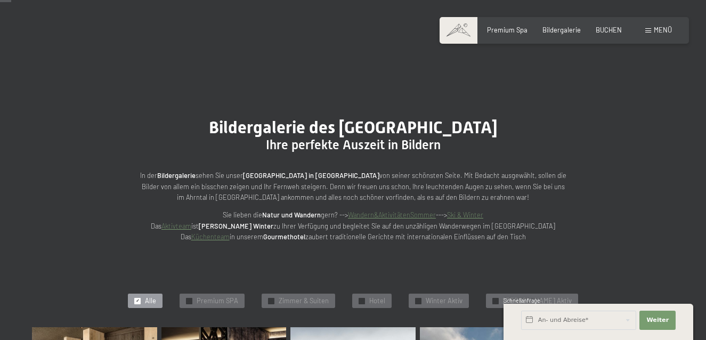
click at [385, 296] on span "Hotel" at bounding box center [377, 301] width 16 height 10
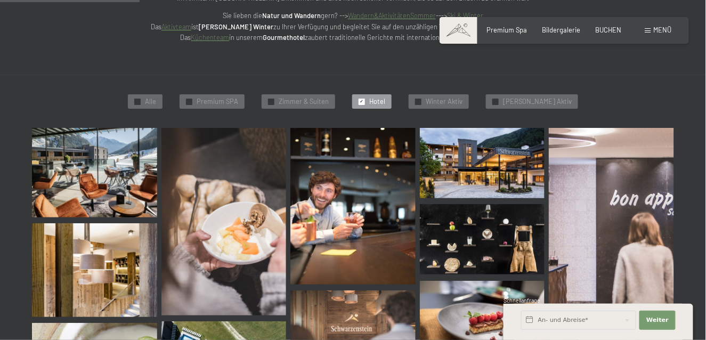
scroll to position [359, 0]
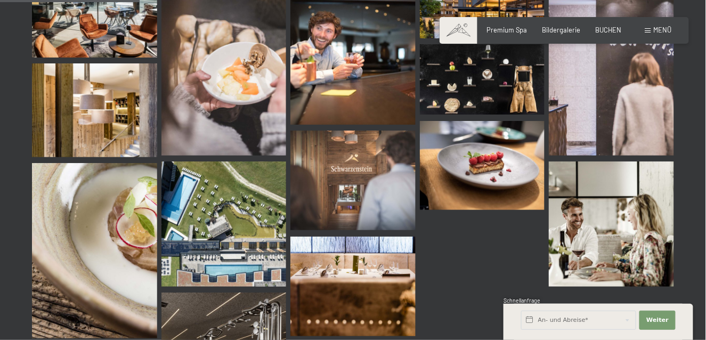
click at [236, 220] on img at bounding box center [223, 223] width 125 height 125
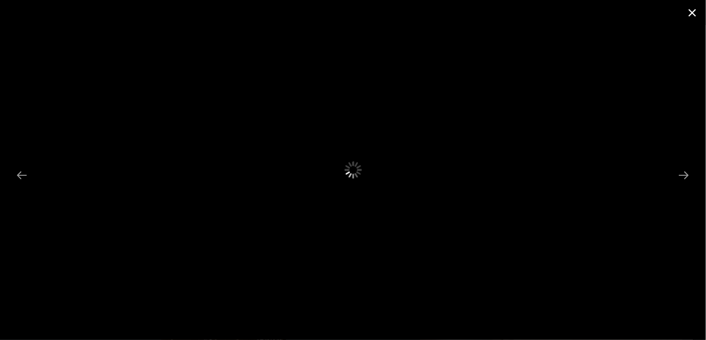
click at [694, 13] on button "Close gallery" at bounding box center [692, 12] width 27 height 25
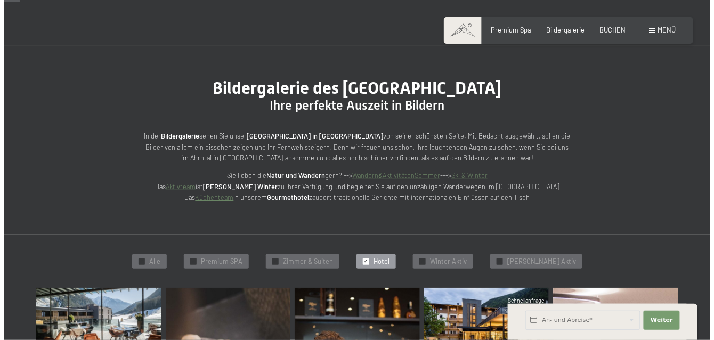
scroll to position [146, 0]
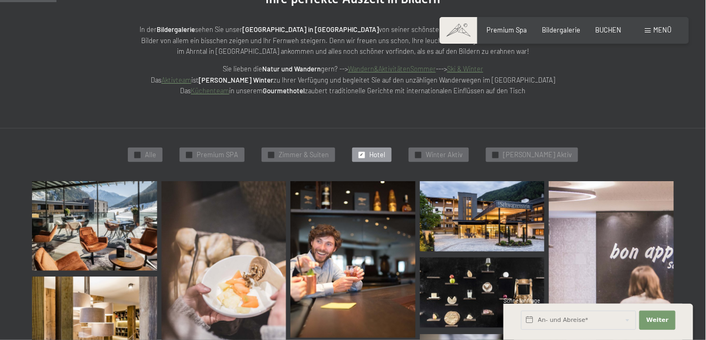
click at [483, 221] on img at bounding box center [482, 216] width 125 height 70
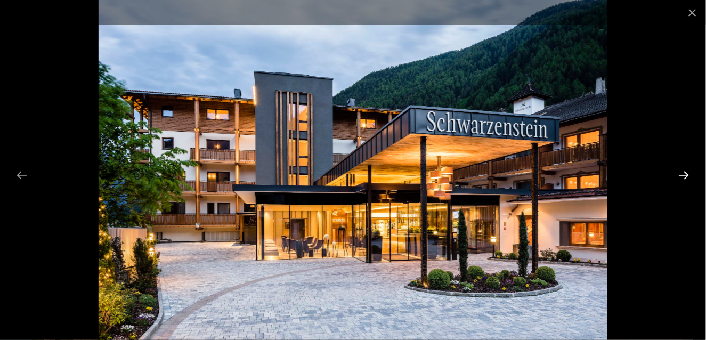
click at [690, 174] on button "Next slide" at bounding box center [684, 175] width 22 height 21
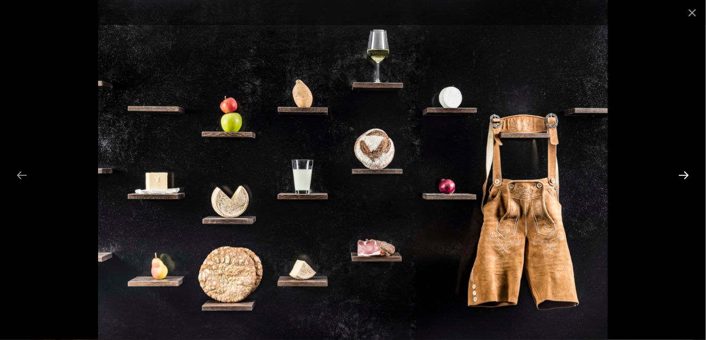
click at [690, 174] on button "Next slide" at bounding box center [684, 175] width 22 height 21
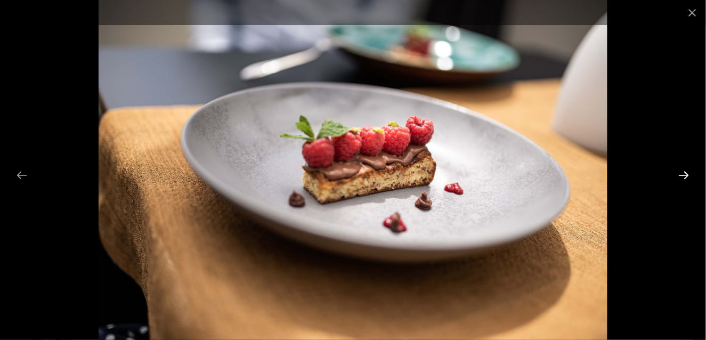
click at [690, 174] on button "Next slide" at bounding box center [684, 175] width 22 height 21
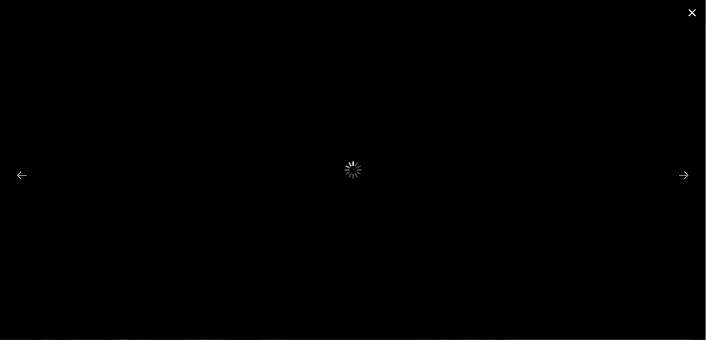
click at [691, 11] on button "Close gallery" at bounding box center [692, 12] width 27 height 25
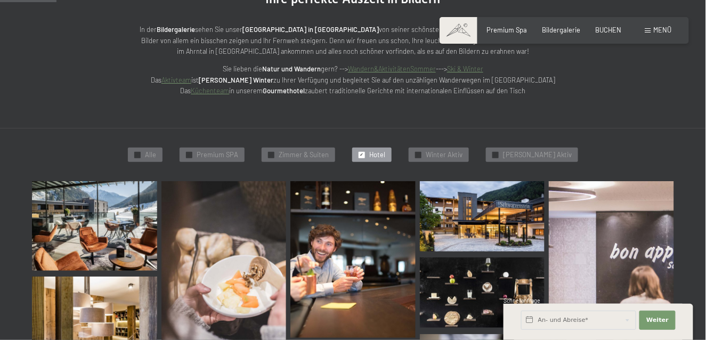
click at [666, 34] on div "Menü" at bounding box center [658, 31] width 27 height 10
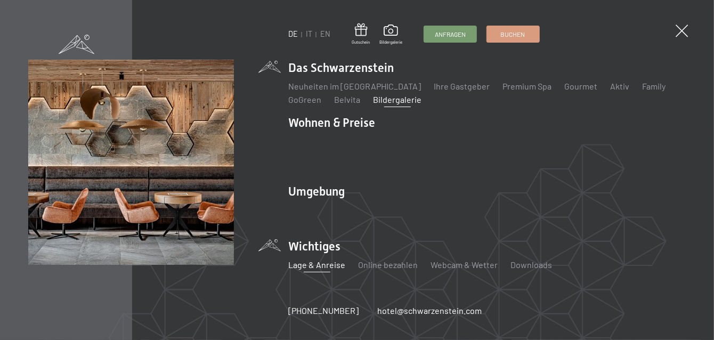
click at [311, 259] on link "Lage & Anreise" at bounding box center [317, 264] width 57 height 10
click at [325, 259] on link "Lage & Anreise" at bounding box center [317, 264] width 57 height 10
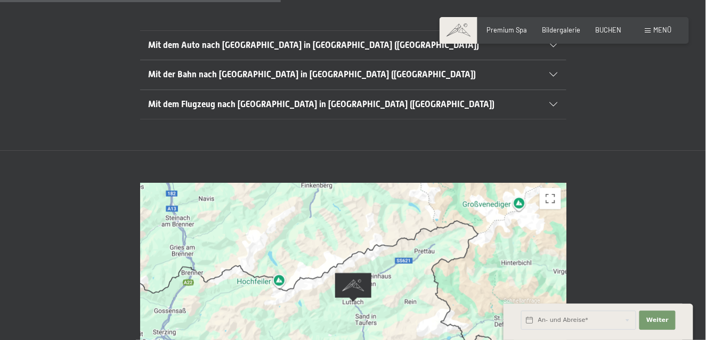
scroll to position [373, 0]
